Goal: Information Seeking & Learning: Learn about a topic

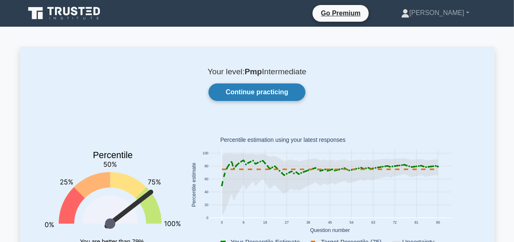
click at [247, 94] on link "Continue practicing" at bounding box center [257, 91] width 97 height 17
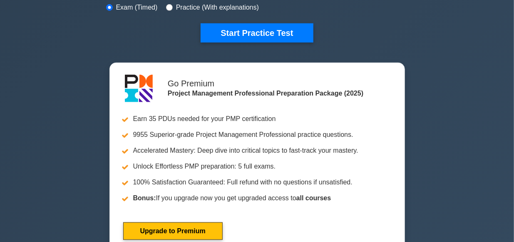
scroll to position [272, 0]
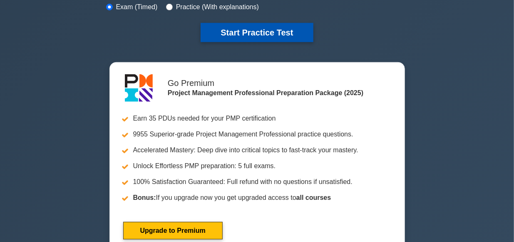
click at [259, 33] on button "Start Practice Test" at bounding box center [257, 32] width 112 height 19
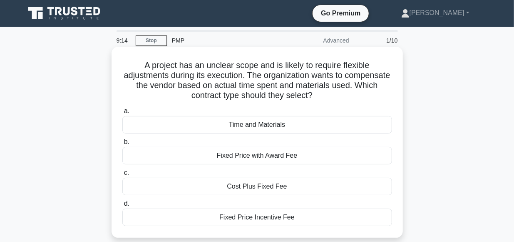
click at [367, 174] on label "c. Cost Plus Fixed Fee" at bounding box center [257, 180] width 270 height 27
click at [122, 174] on input "c. Cost Plus Fixed Fee" at bounding box center [122, 172] width 0 height 5
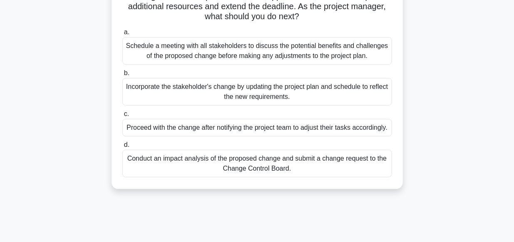
scroll to position [91, 0]
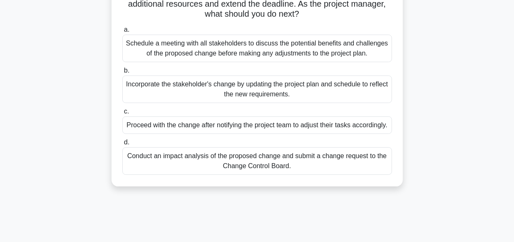
click at [270, 169] on div "Conduct an impact analysis of the proposed change and submit a change request t…" at bounding box center [257, 160] width 270 height 27
click at [122, 145] on input "d. Conduct an impact analysis of the proposed change and submit a change reques…" at bounding box center [122, 141] width 0 height 5
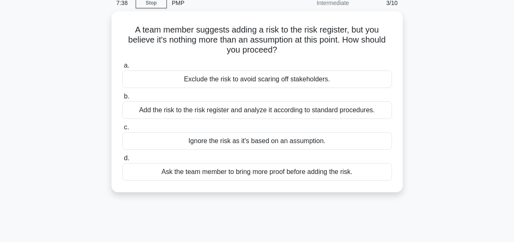
scroll to position [38, 0]
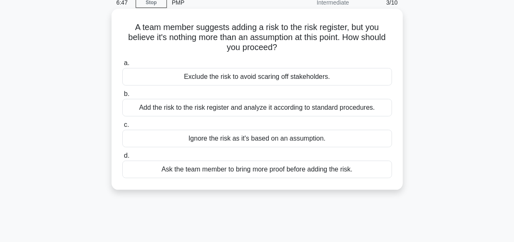
click at [277, 171] on div "Ask the team member to bring more proof before adding the risk." at bounding box center [257, 168] width 270 height 17
click at [122, 158] on input "d. Ask the team member to bring more proof before adding the risk." at bounding box center [122, 155] width 0 height 5
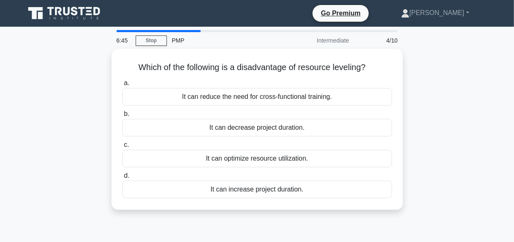
scroll to position [0, 0]
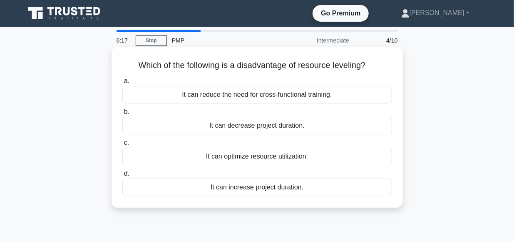
click at [269, 187] on div "It can increase project duration." at bounding box center [257, 186] width 270 height 17
click at [122, 176] on input "d. It can increase project duration." at bounding box center [122, 173] width 0 height 5
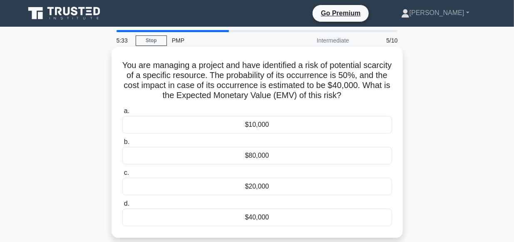
click at [254, 185] on div "$20,000" at bounding box center [257, 185] width 270 height 17
click at [122, 175] on input "c. $20,000" at bounding box center [122, 172] width 0 height 5
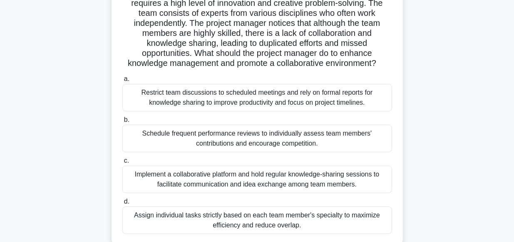
scroll to position [86, 0]
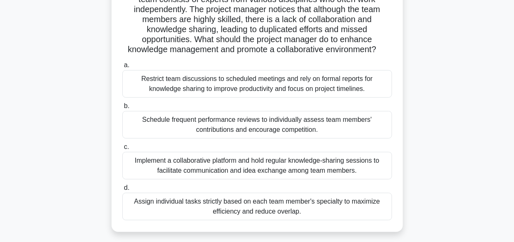
click at [234, 166] on div "Implement a collaborative platform and hold regular knowledge-sharing sessions …" at bounding box center [257, 165] width 270 height 27
click at [122, 149] on input "c. Implement a collaborative platform and hold regular knowledge-sharing sessio…" at bounding box center [122, 146] width 0 height 5
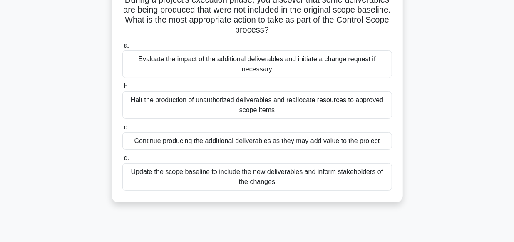
scroll to position [70, 0]
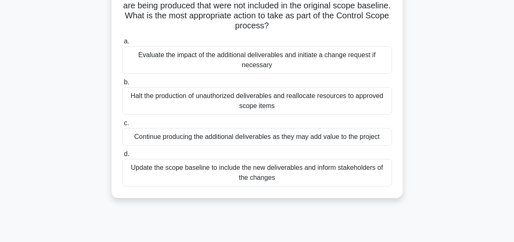
click at [252, 101] on div "Halt the production of unauthorized deliverables and reallocate resources to ap…" at bounding box center [257, 100] width 270 height 27
click at [122, 85] on input "b. Halt the production of unauthorized deliverables and reallocate resources to…" at bounding box center [122, 82] width 0 height 5
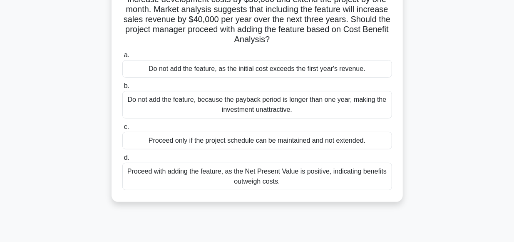
scroll to position [88, 0]
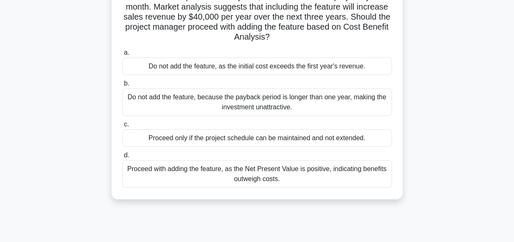
click at [230, 170] on div "Proceed with adding the feature, as the Net Present Value is positive, indicati…" at bounding box center [257, 173] width 270 height 27
click at [122, 158] on input "d. Proceed with adding the feature, as the Net Present Value is positive, indic…" at bounding box center [122, 154] width 0 height 5
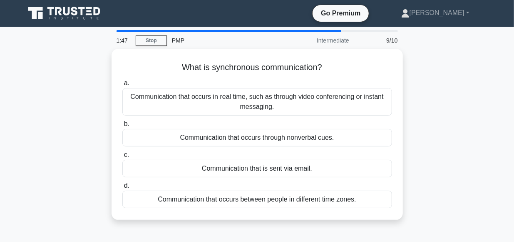
scroll to position [0, 0]
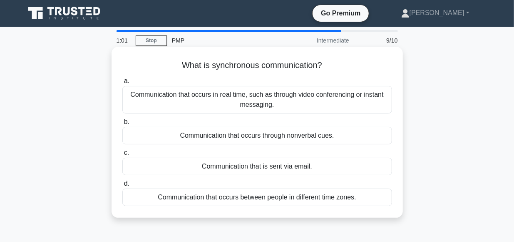
click at [266, 100] on div "Communication that occurs in real time, such as through video conferencing or i…" at bounding box center [257, 99] width 270 height 27
click at [122, 84] on input "a. Communication that occurs in real time, such as through video conferencing o…" at bounding box center [122, 80] width 0 height 5
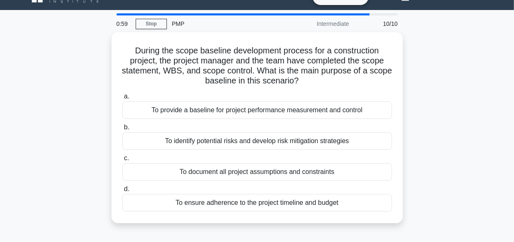
scroll to position [17, 0]
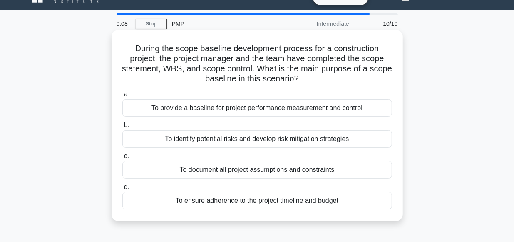
click at [259, 112] on div "To provide a baseline for project performance measurement and control" at bounding box center [257, 107] width 270 height 17
click at [122, 97] on input "a. To provide a baseline for project performance measurement and control" at bounding box center [122, 94] width 0 height 5
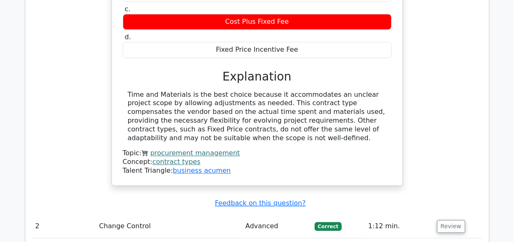
scroll to position [921, 0]
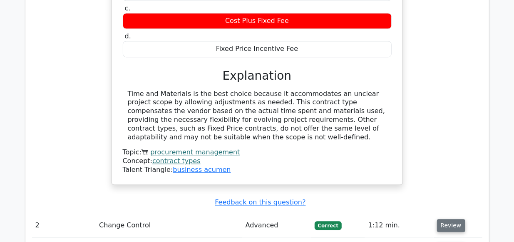
click at [447, 219] on button "Review" at bounding box center [451, 225] width 28 height 13
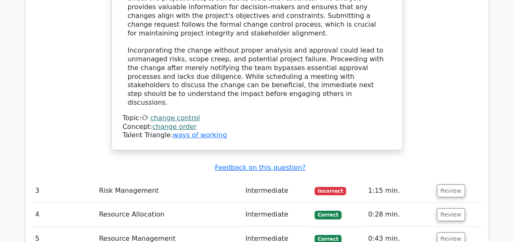
scroll to position [1443, 0]
click at [448, 184] on button "Review" at bounding box center [451, 190] width 28 height 13
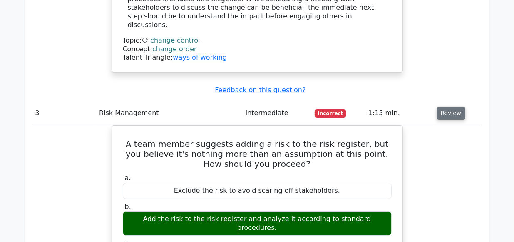
scroll to position [1509, 0]
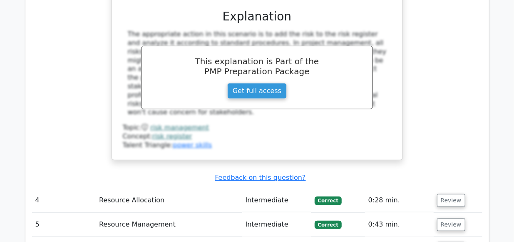
scroll to position [1815, 0]
click at [450, 194] on button "Review" at bounding box center [451, 200] width 28 height 13
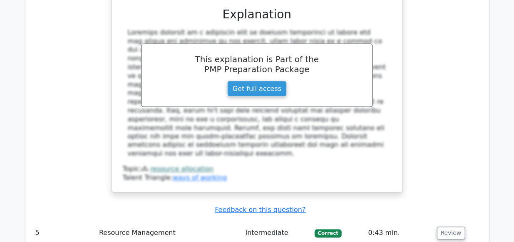
scroll to position [2197, 0]
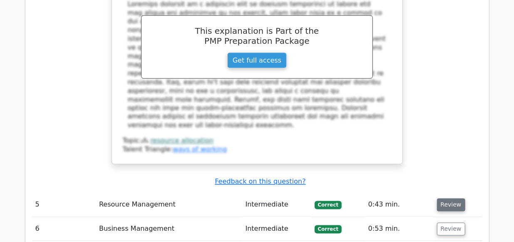
click at [445, 198] on button "Review" at bounding box center [451, 204] width 28 height 13
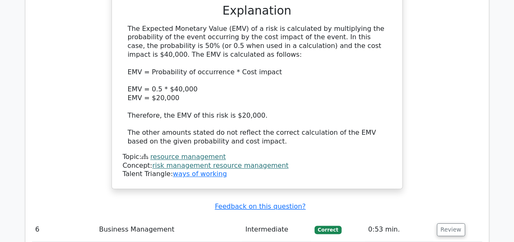
scroll to position [2600, 0]
click at [443, 222] on button "Review" at bounding box center [451, 228] width 28 height 13
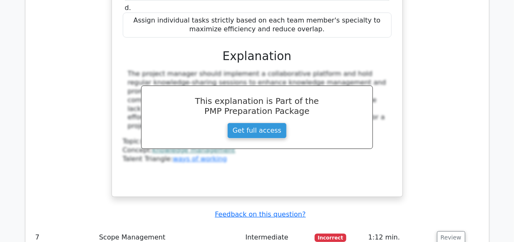
scroll to position [3069, 0]
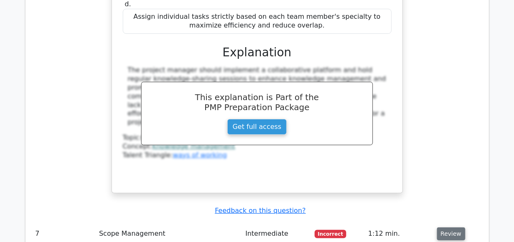
click at [451, 227] on button "Review" at bounding box center [451, 233] width 28 height 13
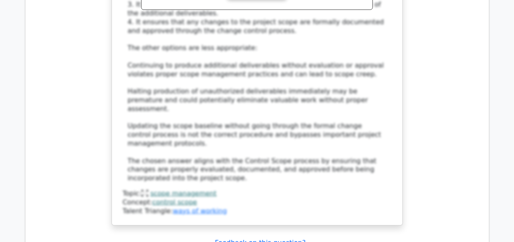
scroll to position [3629, 0]
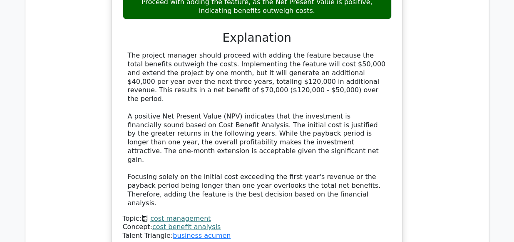
scroll to position [4102, 0]
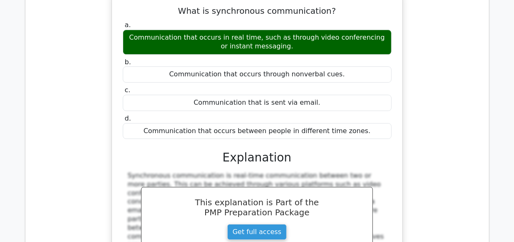
scroll to position [4414, 0]
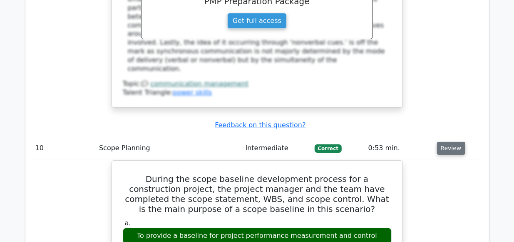
scroll to position [4631, 0]
